Goal: Task Accomplishment & Management: Manage account settings

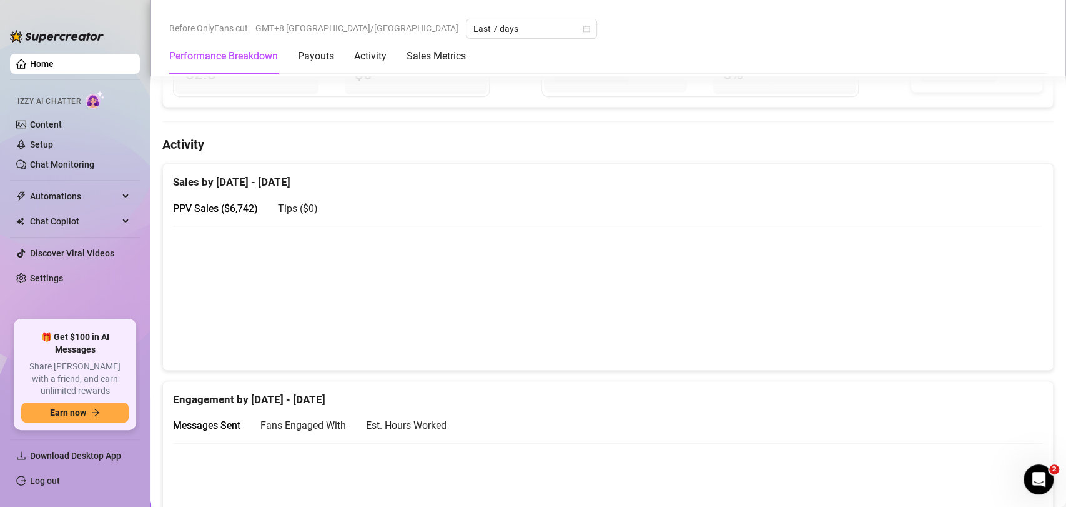
scroll to position [523, 0]
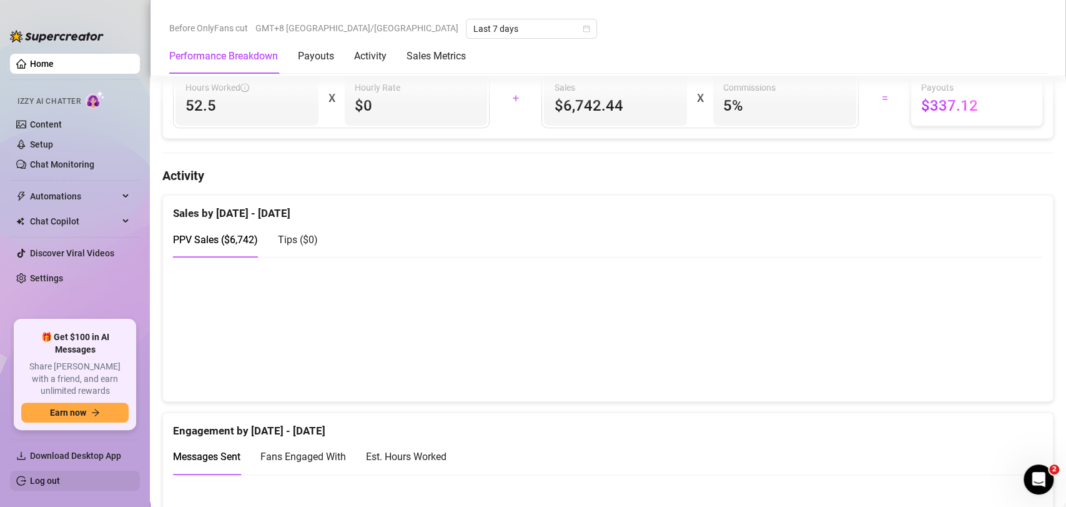
click at [60, 475] on link "Log out" at bounding box center [45, 480] width 30 height 10
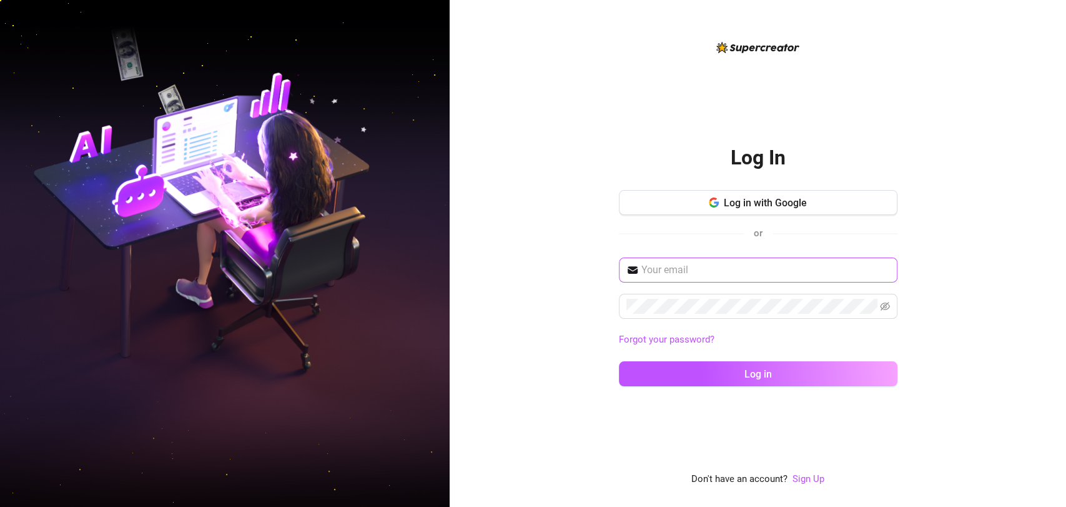
click at [775, 277] on span at bounding box center [758, 269] width 279 height 25
click at [781, 267] on input "text" at bounding box center [766, 269] width 249 height 15
type input "[EMAIL_ADDRESS][DOMAIN_NAME]"
click at [619, 361] on button "Log in" at bounding box center [758, 373] width 279 height 25
